Goal: Transaction & Acquisition: Download file/media

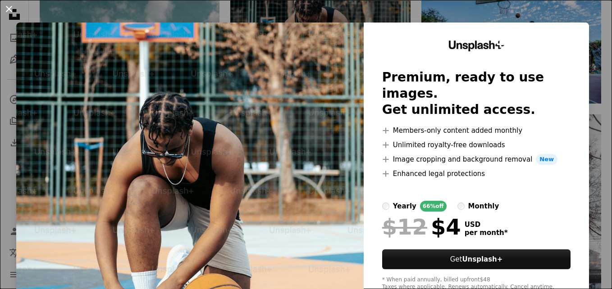
click at [11, 11] on button "An X shape" at bounding box center [9, 9] width 11 height 11
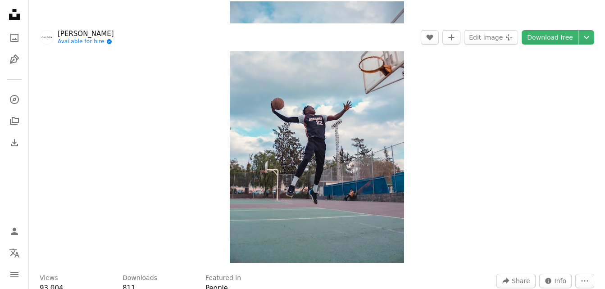
scroll to position [22, 0]
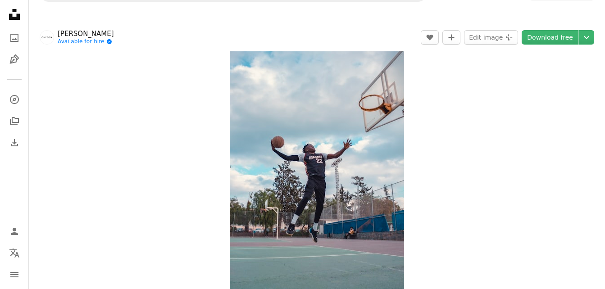
click at [13, 16] on icon "Unsplash logo Unsplash Home" at bounding box center [14, 14] width 18 height 18
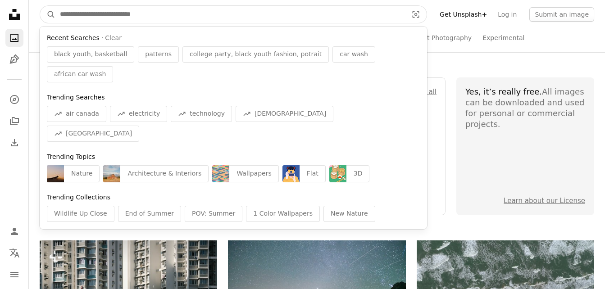
click at [231, 20] on input "Find visuals sitewide" at bounding box center [229, 14] width 349 height 17
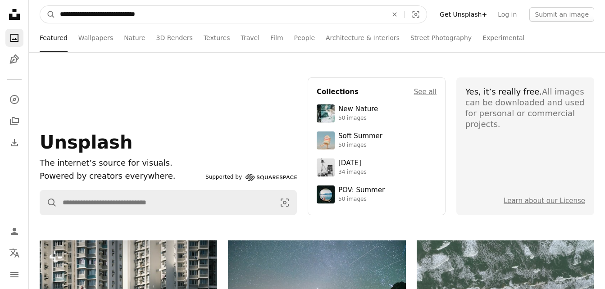
type input "**********"
click at [40, 6] on button "A magnifying glass" at bounding box center [47, 14] width 15 height 17
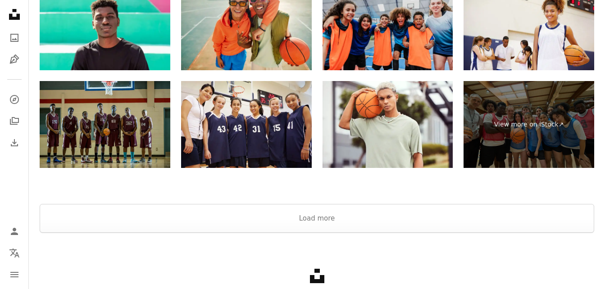
scroll to position [1596, 0]
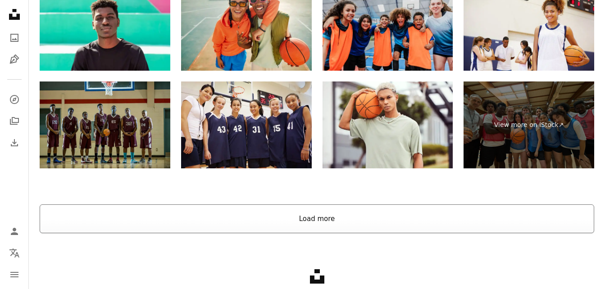
click at [279, 212] on button "Load more" at bounding box center [317, 218] width 554 height 29
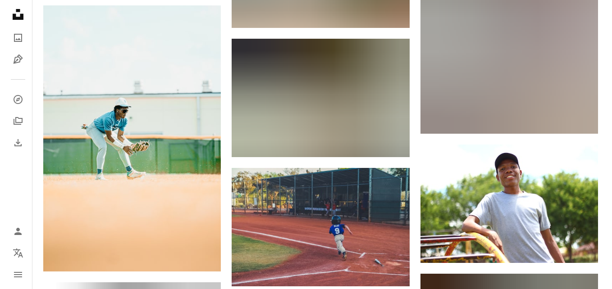
scroll to position [7637, 0]
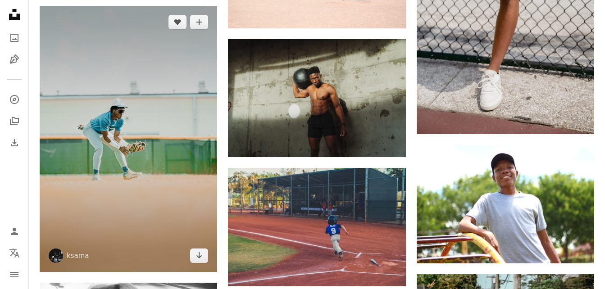
click at [149, 168] on img at bounding box center [128, 139] width 177 height 266
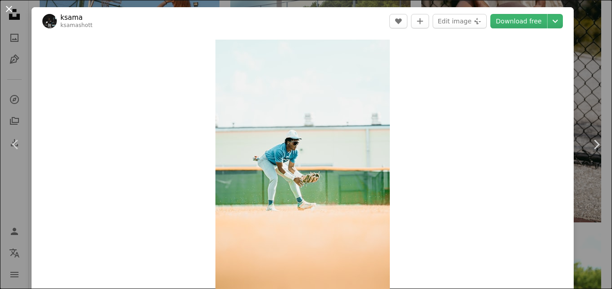
click at [9, 7] on button "An X shape" at bounding box center [9, 9] width 11 height 11
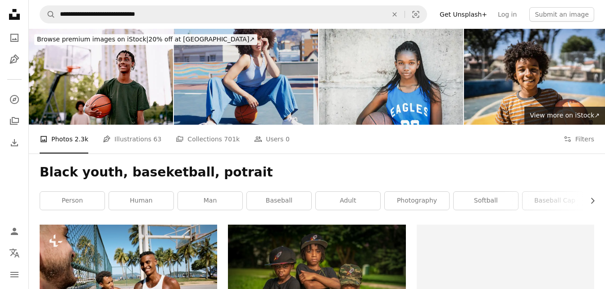
click at [273, 46] on img at bounding box center [246, 77] width 144 height 96
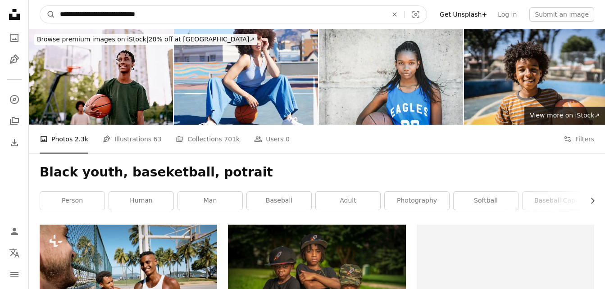
click at [92, 15] on input "**********" at bounding box center [219, 14] width 329 height 17
drag, startPoint x: 157, startPoint y: 15, endPoint x: 0, endPoint y: 17, distance: 157.2
type input "**********"
click at [40, 6] on button "A magnifying glass" at bounding box center [47, 14] width 15 height 17
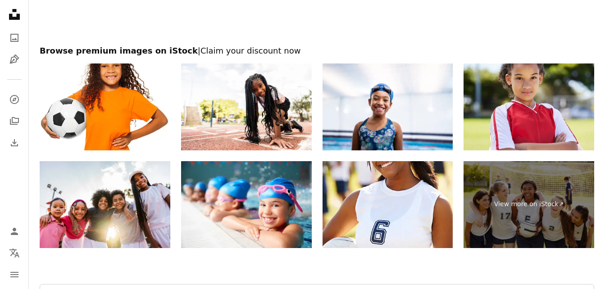
scroll to position [2340, 0]
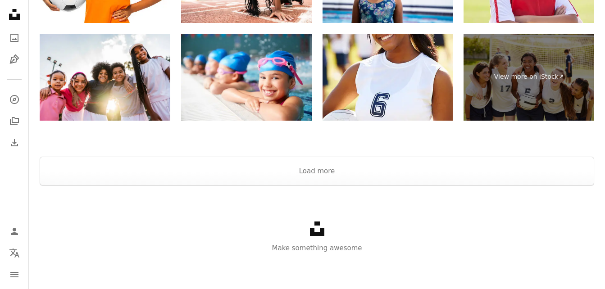
click at [257, 153] on div at bounding box center [317, 146] width 576 height 22
click at [260, 167] on button "Load more" at bounding box center [317, 171] width 554 height 29
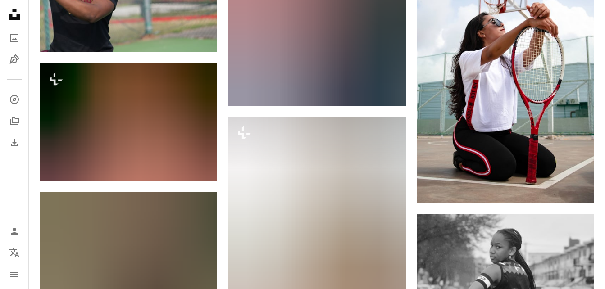
scroll to position [7977, 0]
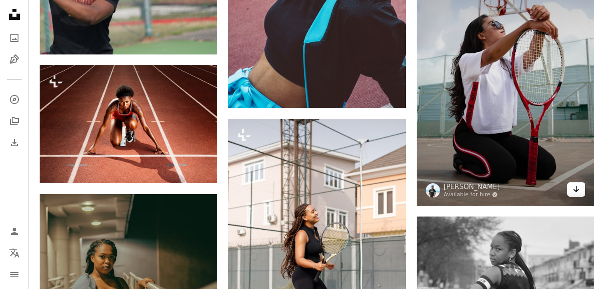
click at [574, 186] on icon "Arrow pointing down" at bounding box center [575, 189] width 7 height 11
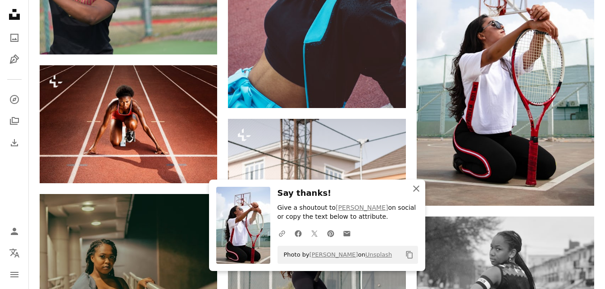
click at [416, 189] on icon "button" at bounding box center [416, 189] width 6 height 6
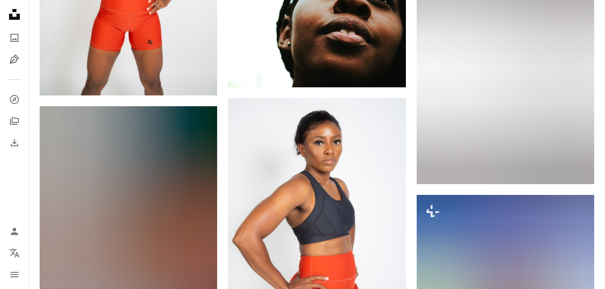
scroll to position [12874, 0]
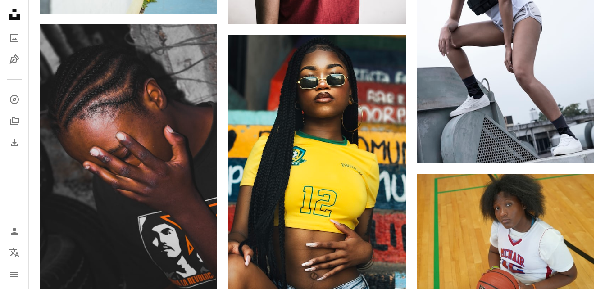
scroll to position [0, 0]
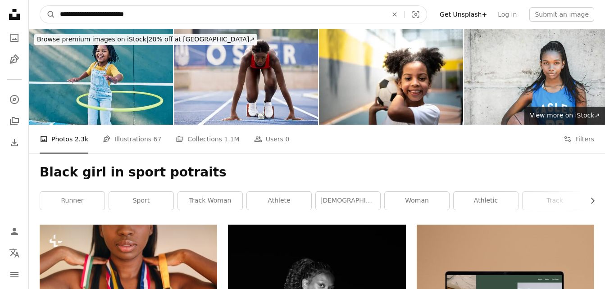
drag, startPoint x: 108, startPoint y: 15, endPoint x: 93, endPoint y: 15, distance: 14.4
click at [93, 15] on input "**********" at bounding box center [219, 14] width 329 height 17
type input "**********"
click at [40, 6] on button "A magnifying glass" at bounding box center [47, 14] width 15 height 17
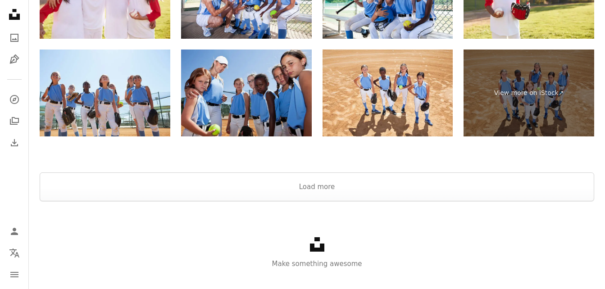
scroll to position [1647, 0]
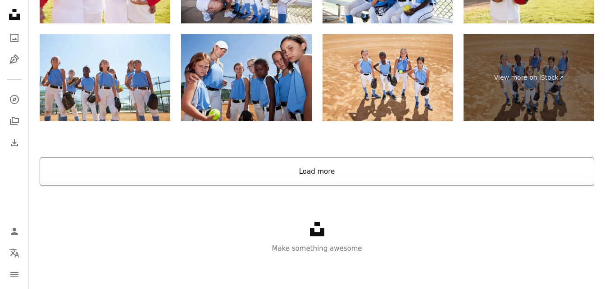
click at [286, 173] on button "Load more" at bounding box center [317, 171] width 554 height 29
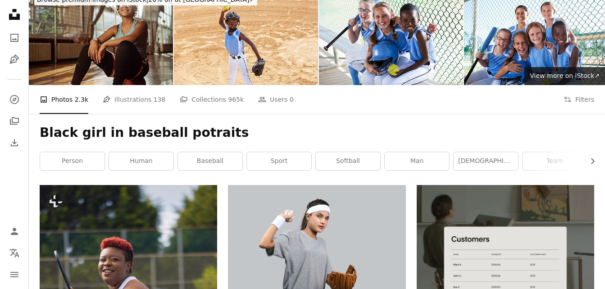
scroll to position [0, 0]
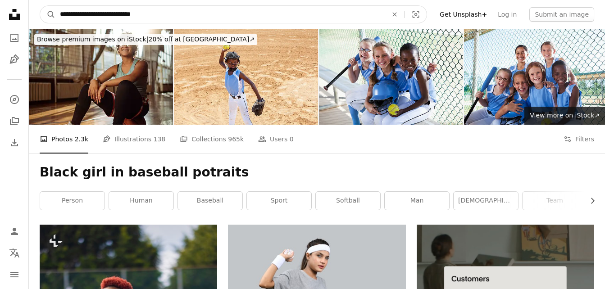
click at [117, 15] on input "**********" at bounding box center [219, 14] width 329 height 17
type input "**********"
click at [40, 6] on button "A magnifying glass" at bounding box center [47, 14] width 15 height 17
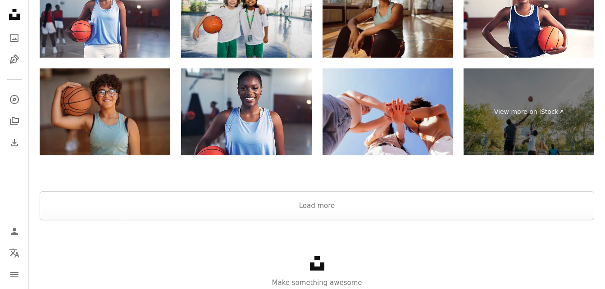
scroll to position [1917, 0]
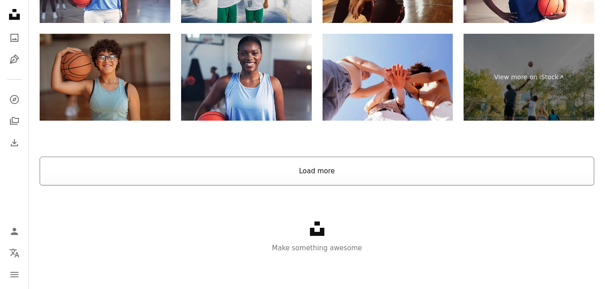
click at [307, 172] on button "Load more" at bounding box center [317, 171] width 554 height 29
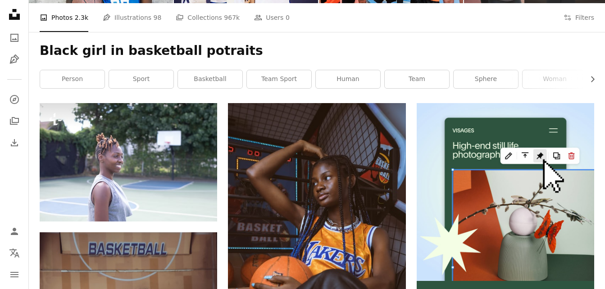
scroll to position [0, 0]
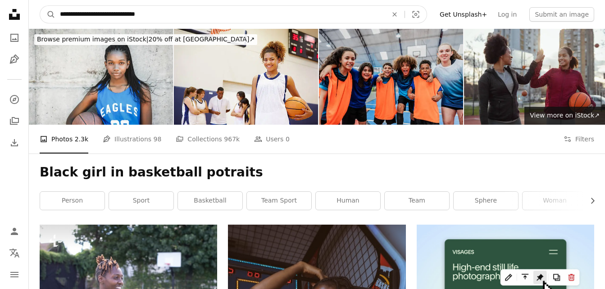
drag, startPoint x: 154, startPoint y: 16, endPoint x: -2, endPoint y: 32, distance: 157.1
type input "**********"
click at [40, 6] on button "A magnifying glass" at bounding box center [47, 14] width 15 height 17
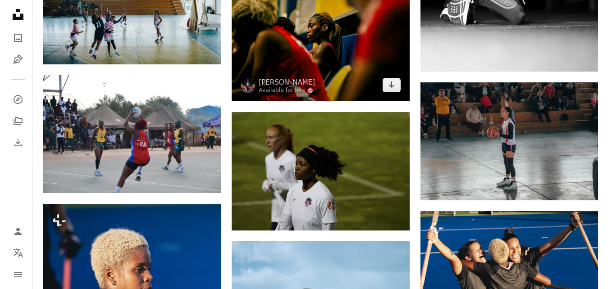
scroll to position [663, 0]
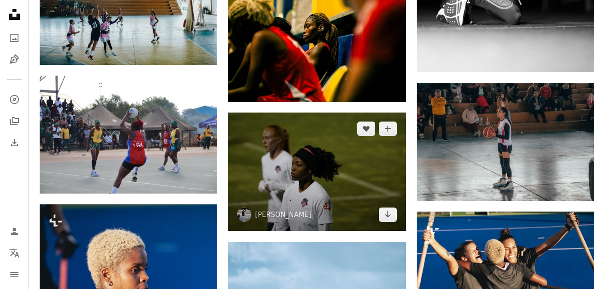
click at [303, 183] on img at bounding box center [316, 172] width 177 height 118
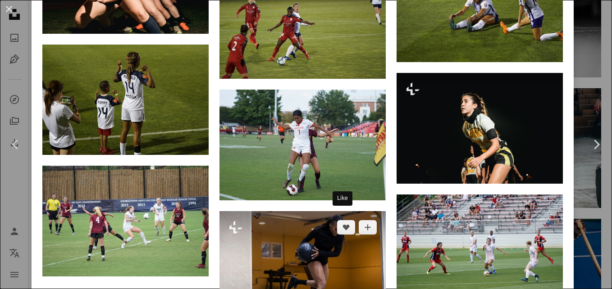
scroll to position [1153, 0]
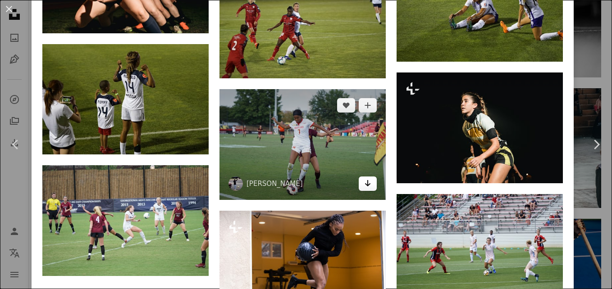
click at [365, 180] on icon "Download" at bounding box center [368, 183] width 6 height 6
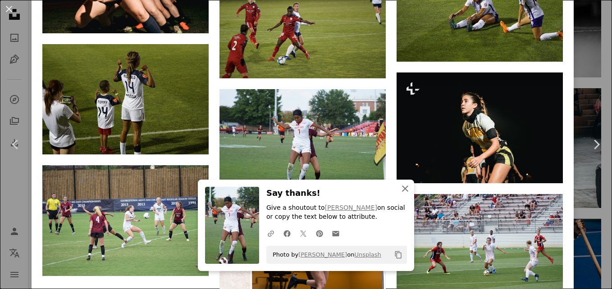
click at [404, 188] on icon "An X shape" at bounding box center [404, 188] width 11 height 11
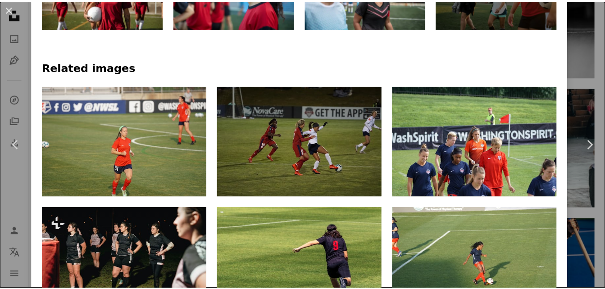
scroll to position [0, 0]
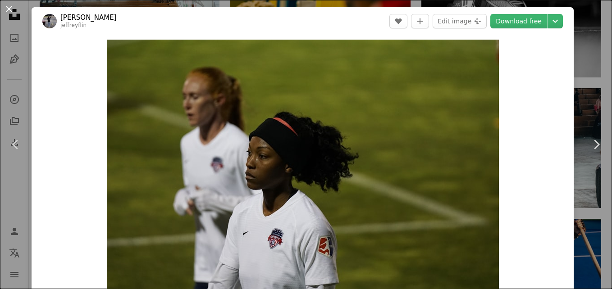
click at [11, 10] on button "An X shape" at bounding box center [9, 9] width 11 height 11
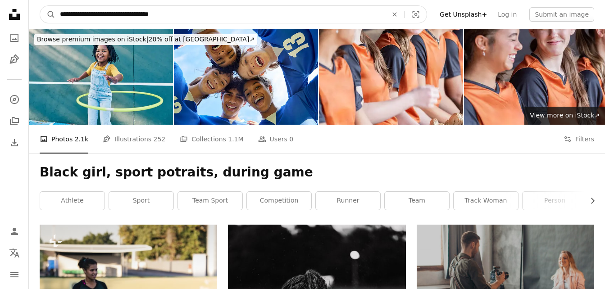
click at [102, 15] on input "**********" at bounding box center [219, 14] width 329 height 17
type input "**********"
click at [40, 6] on button "A magnifying glass" at bounding box center [47, 14] width 15 height 17
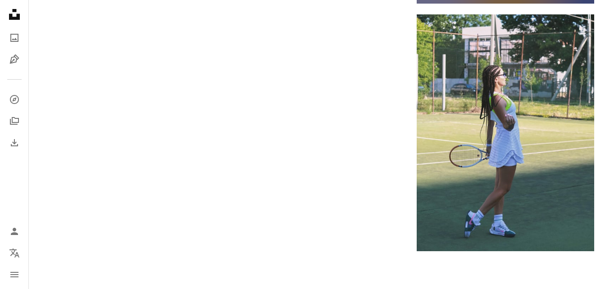
scroll to position [1664, 0]
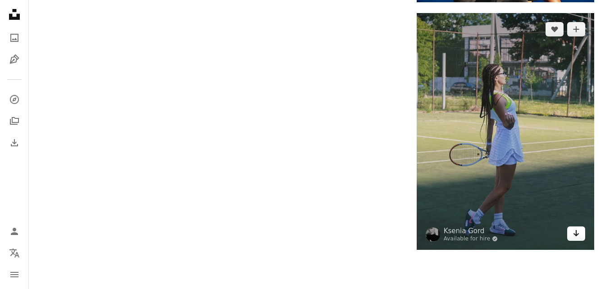
click at [577, 239] on icon "Arrow pointing down" at bounding box center [575, 233] width 7 height 11
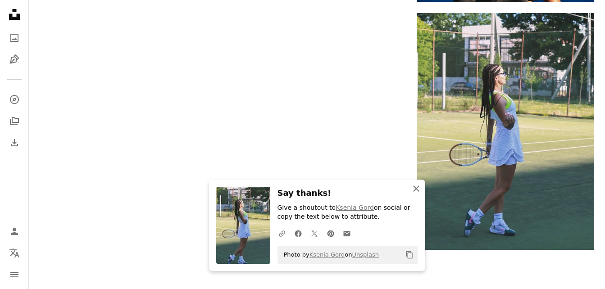
click at [415, 189] on icon "An X shape" at bounding box center [416, 188] width 11 height 11
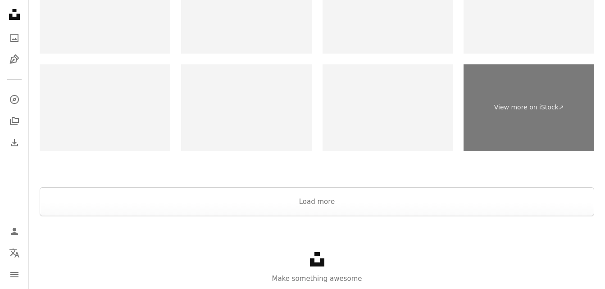
scroll to position [2013, 0]
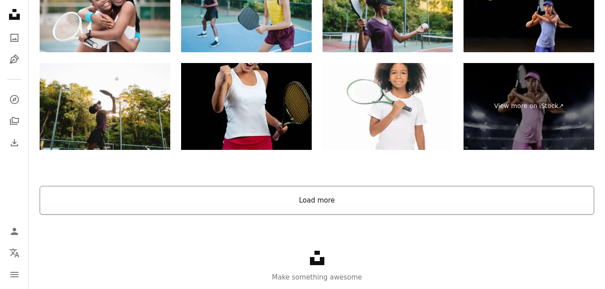
click at [400, 195] on button "Load more" at bounding box center [317, 200] width 554 height 29
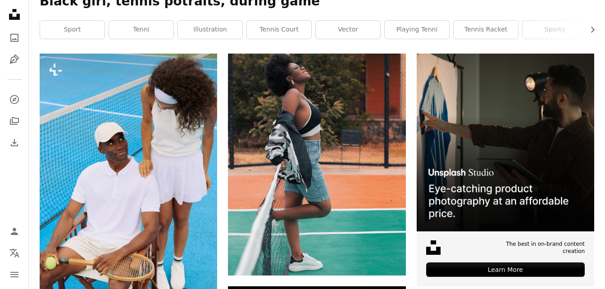
scroll to position [0, 0]
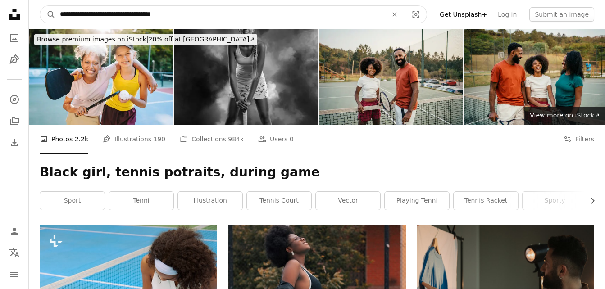
drag, startPoint x: 104, startPoint y: 14, endPoint x: 85, endPoint y: 14, distance: 19.4
click at [85, 14] on input "**********" at bounding box center [219, 14] width 329 height 17
drag, startPoint x: 161, startPoint y: 13, endPoint x: 111, endPoint y: 17, distance: 50.6
click at [111, 17] on input "**********" at bounding box center [219, 14] width 329 height 17
type input "**********"
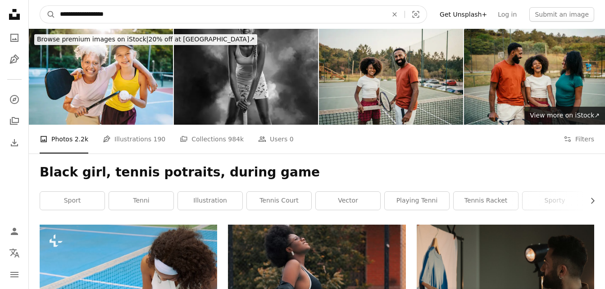
click at [40, 6] on button "A magnifying glass" at bounding box center [47, 14] width 15 height 17
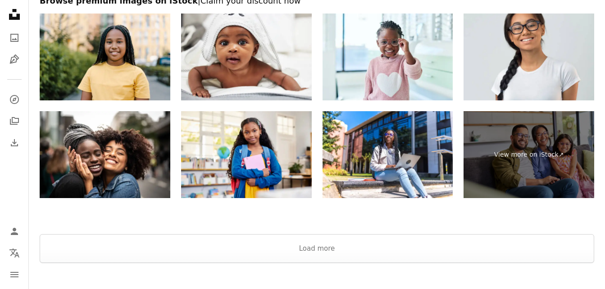
scroll to position [2077, 0]
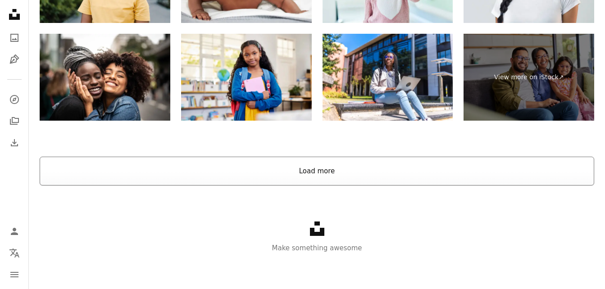
click at [164, 175] on button "Load more" at bounding box center [317, 171] width 554 height 29
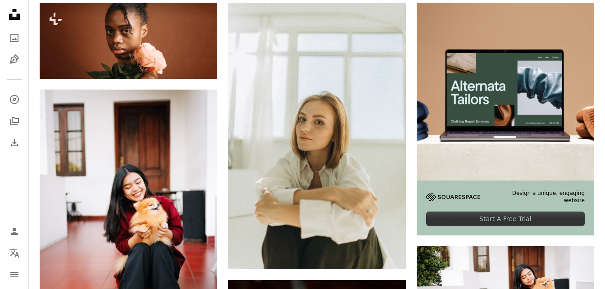
scroll to position [0, 0]
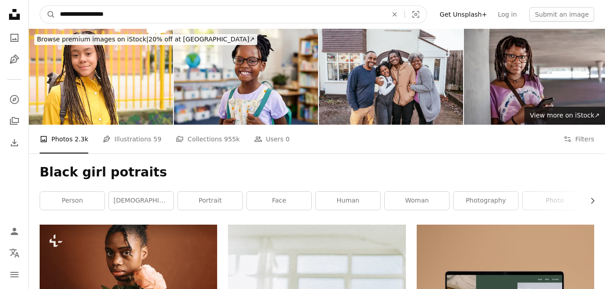
click at [193, 17] on input "**********" at bounding box center [219, 14] width 329 height 17
type input "**********"
click at [40, 6] on button "A magnifying glass" at bounding box center [47, 14] width 15 height 17
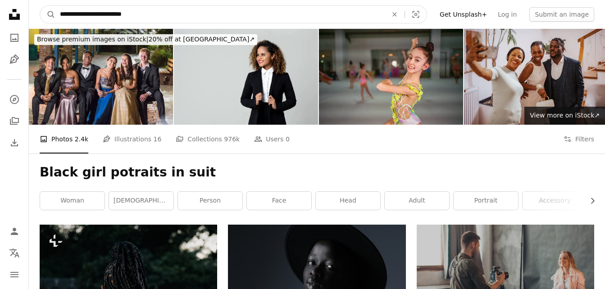
click at [87, 15] on input "**********" at bounding box center [219, 14] width 329 height 17
type input "**********"
click button "A magnifying glass" at bounding box center [47, 14] width 15 height 17
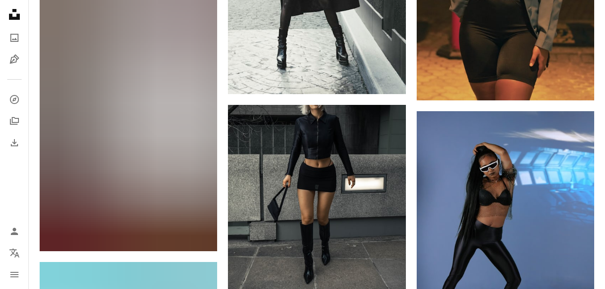
scroll to position [647, 0]
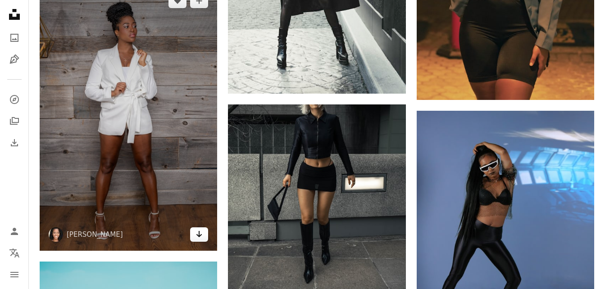
click at [198, 241] on link "Arrow pointing down" at bounding box center [199, 234] width 18 height 14
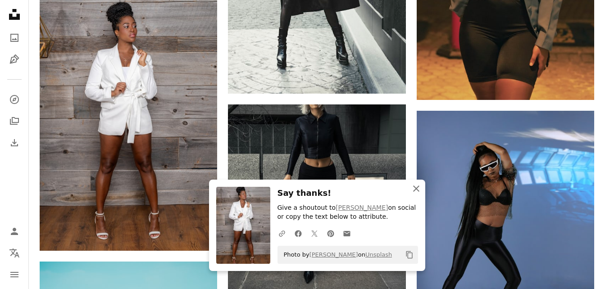
click at [418, 190] on icon "An X shape" at bounding box center [416, 188] width 11 height 11
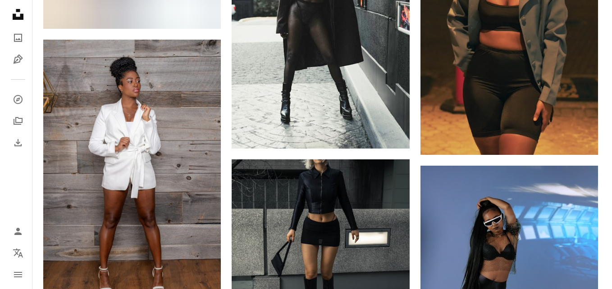
scroll to position [584, 0]
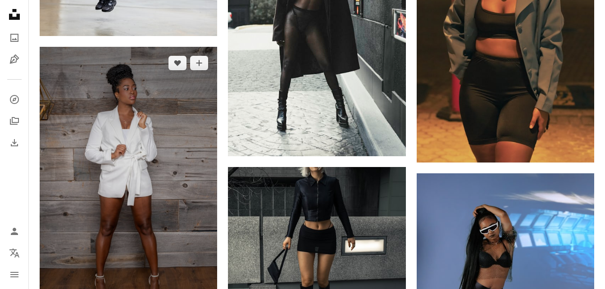
click at [195, 206] on img at bounding box center [128, 180] width 177 height 266
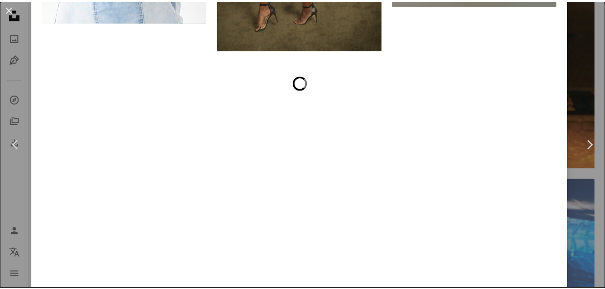
scroll to position [4001, 0]
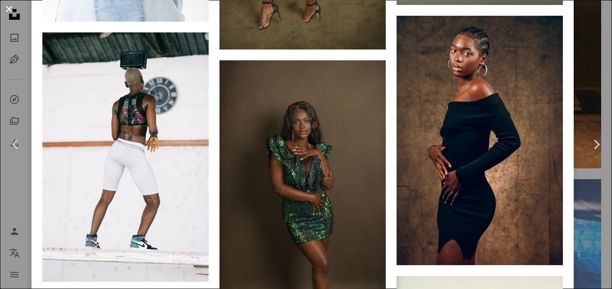
click at [7, 14] on button "An X shape" at bounding box center [9, 9] width 11 height 11
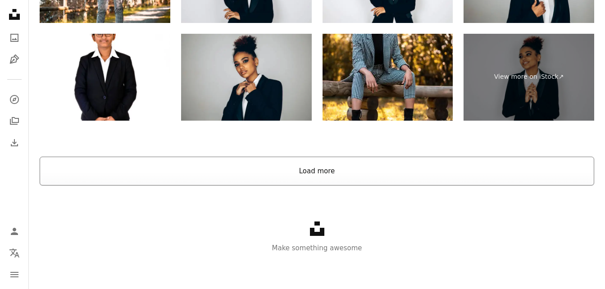
click at [222, 163] on button "Load more" at bounding box center [317, 171] width 554 height 29
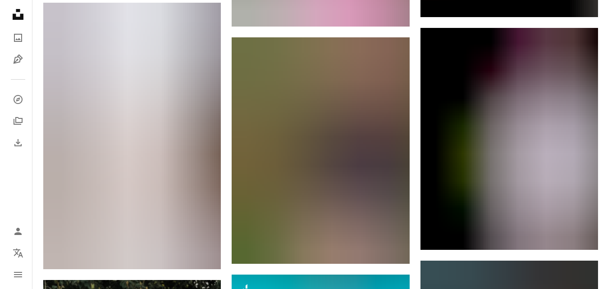
scroll to position [13224, 0]
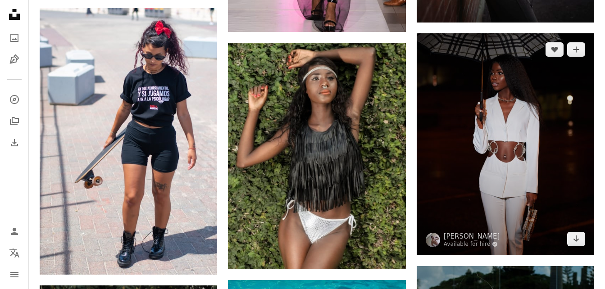
click at [488, 142] on img at bounding box center [505, 144] width 177 height 222
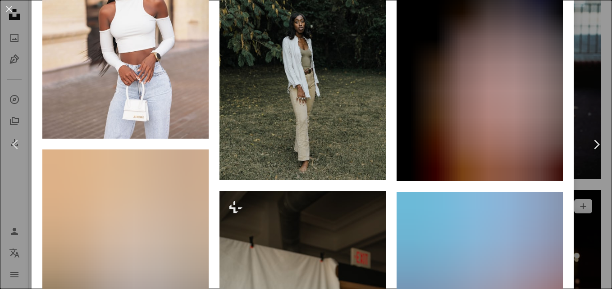
scroll to position [926, 0]
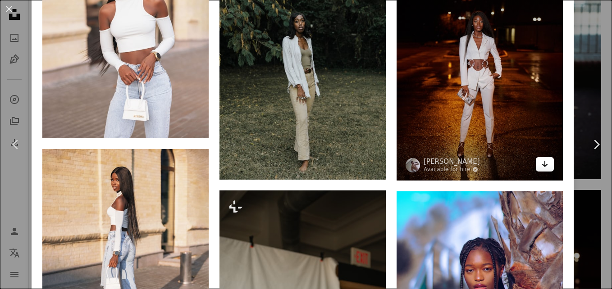
click at [541, 159] on icon "Arrow pointing down" at bounding box center [544, 164] width 7 height 11
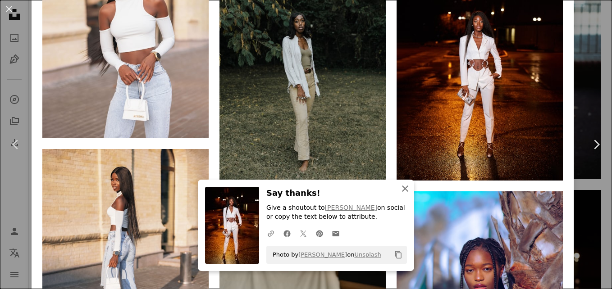
click at [403, 188] on icon "An X shape" at bounding box center [404, 188] width 11 height 11
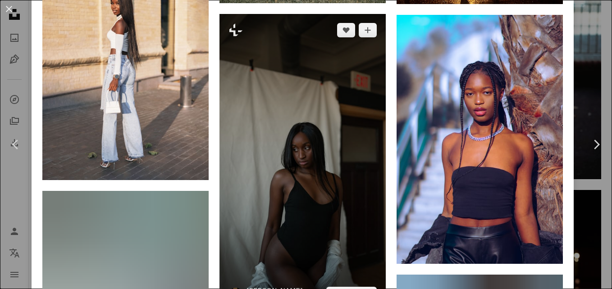
scroll to position [1103, 0]
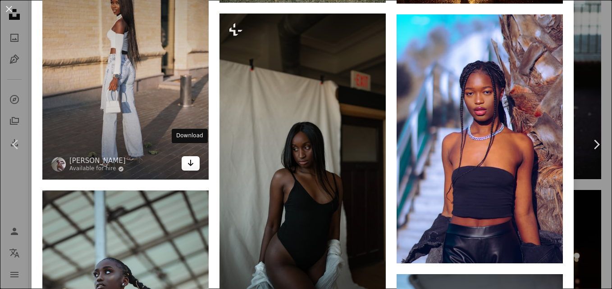
click at [190, 160] on icon "Download" at bounding box center [191, 163] width 6 height 6
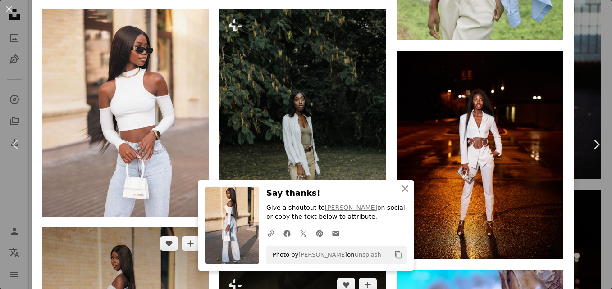
scroll to position [838, 0]
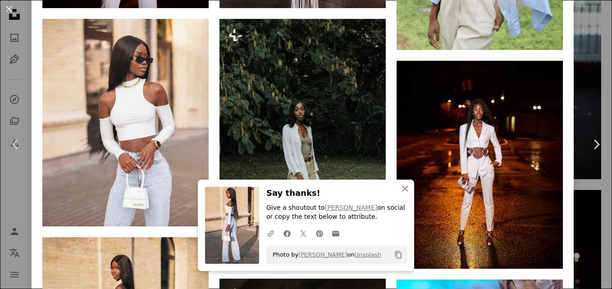
click at [580, 60] on div "An X shape Chevron left Chevron right An X shape Close Say thanks! Give a shout…" at bounding box center [306, 144] width 612 height 289
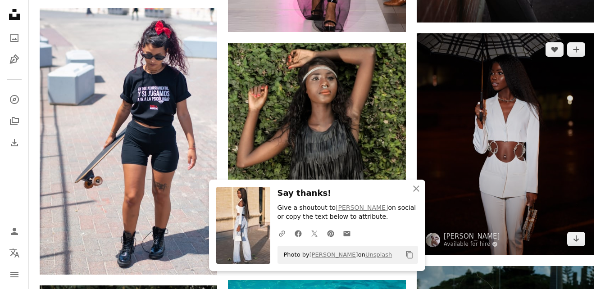
click at [524, 141] on img at bounding box center [505, 144] width 177 height 222
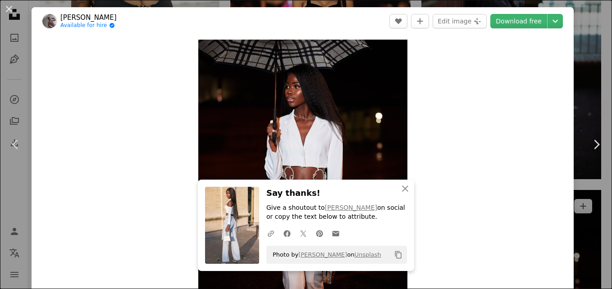
scroll to position [121, 0]
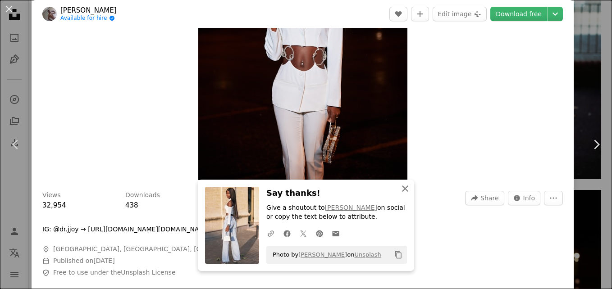
click at [399, 187] on icon "An X shape" at bounding box center [404, 188] width 11 height 11
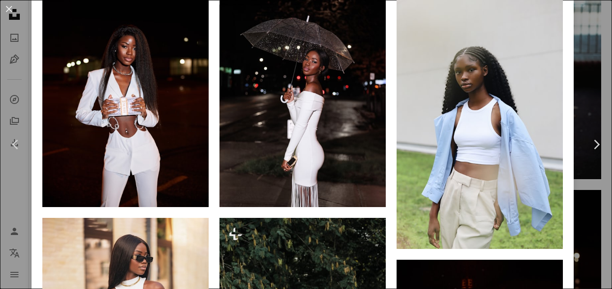
scroll to position [639, 0]
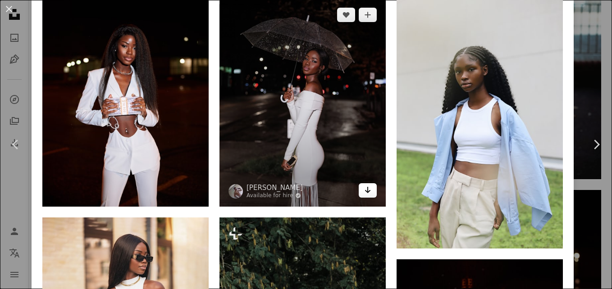
click at [364, 186] on icon "Arrow pointing down" at bounding box center [367, 190] width 7 height 11
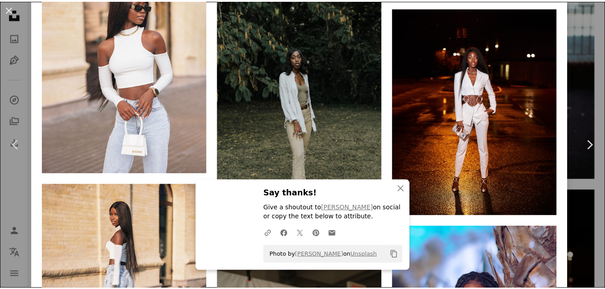
scroll to position [891, 0]
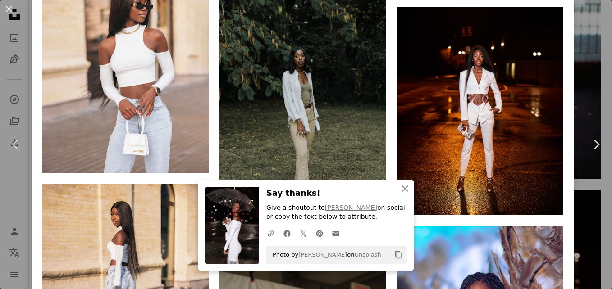
click at [587, 31] on div "An X shape Chevron left Chevron right An X shape Close Say thanks! Give a shout…" at bounding box center [306, 144] width 612 height 289
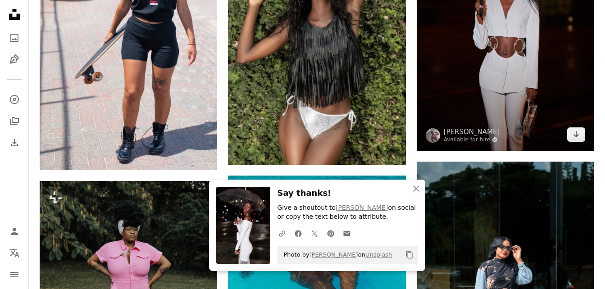
scroll to position [13329, 0]
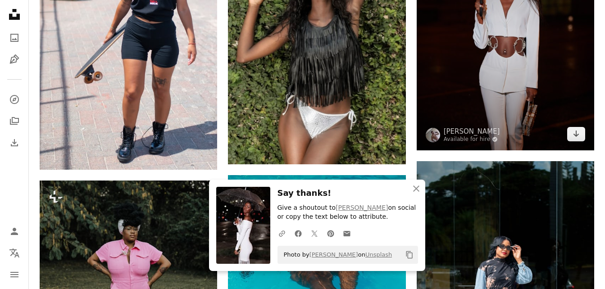
click at [505, 48] on img at bounding box center [505, 39] width 177 height 222
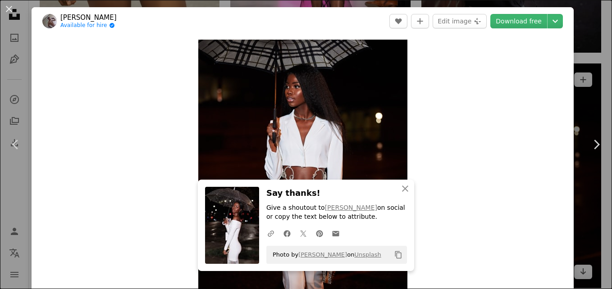
scroll to position [250, 0]
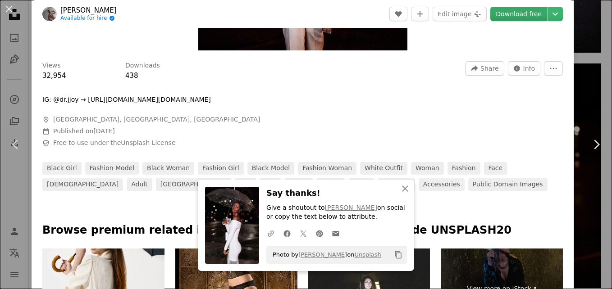
click at [510, 9] on link "Download free" at bounding box center [518, 14] width 57 height 14
